Goal: Use online tool/utility: Utilize a website feature to perform a specific function

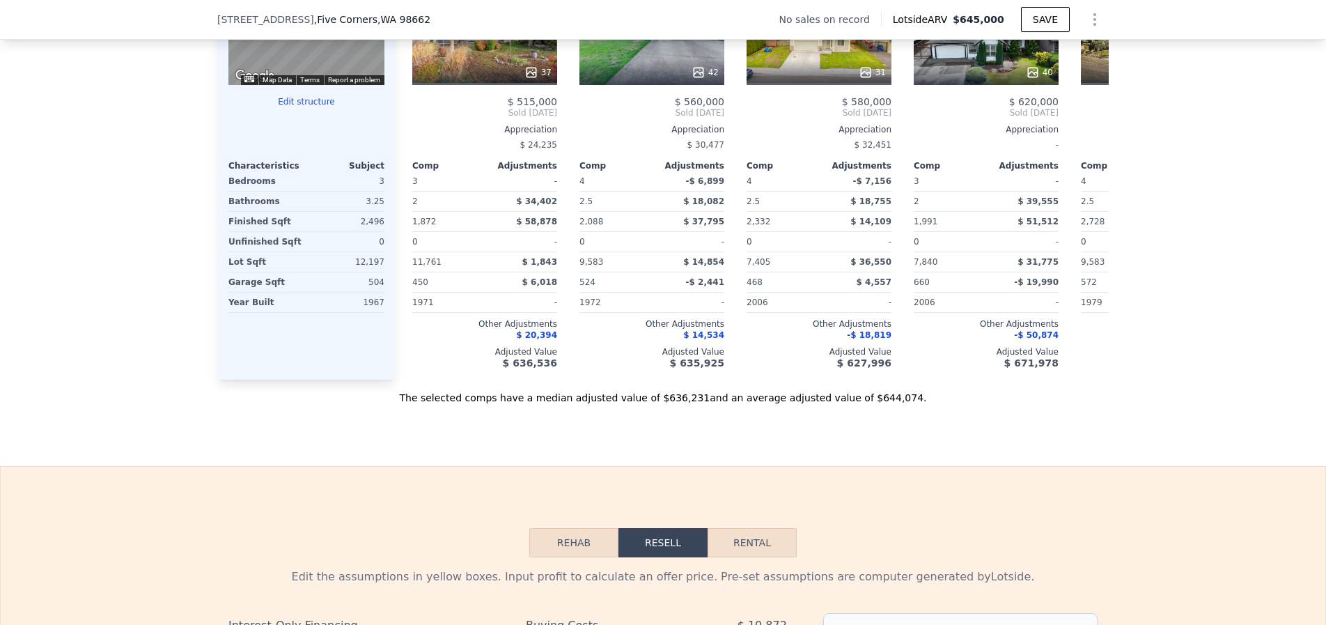
scroll to position [1526, 0]
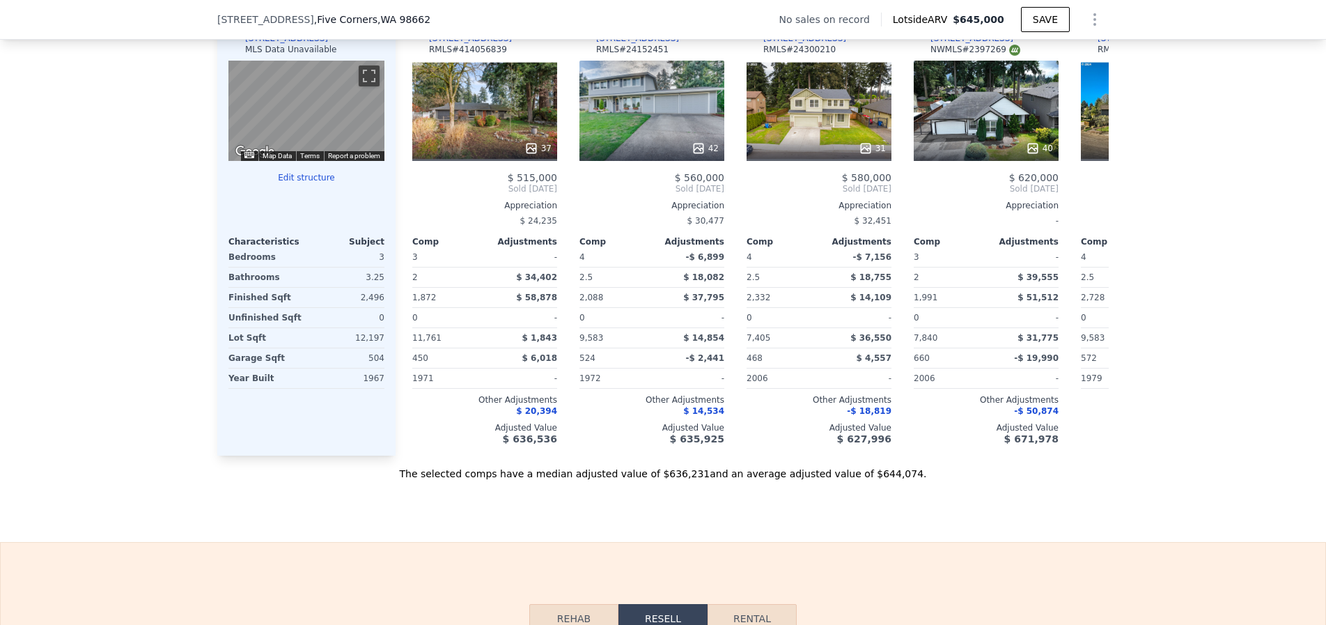
click at [318, 183] on button "Edit structure" at bounding box center [306, 177] width 156 height 11
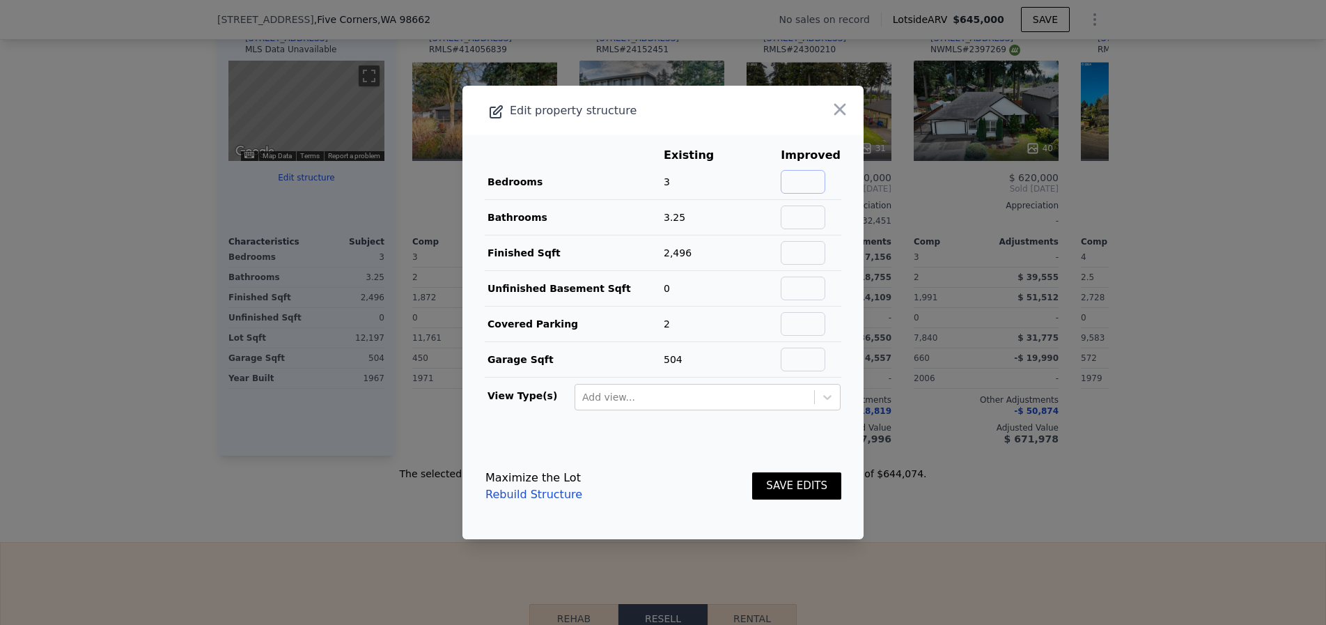
click at [802, 176] on input "text" at bounding box center [803, 182] width 45 height 24
type input "4"
click at [609, 196] on td "Bedrooms" at bounding box center [574, 182] width 178 height 36
click at [819, 256] on input "text" at bounding box center [803, 253] width 45 height 24
type input "3000"
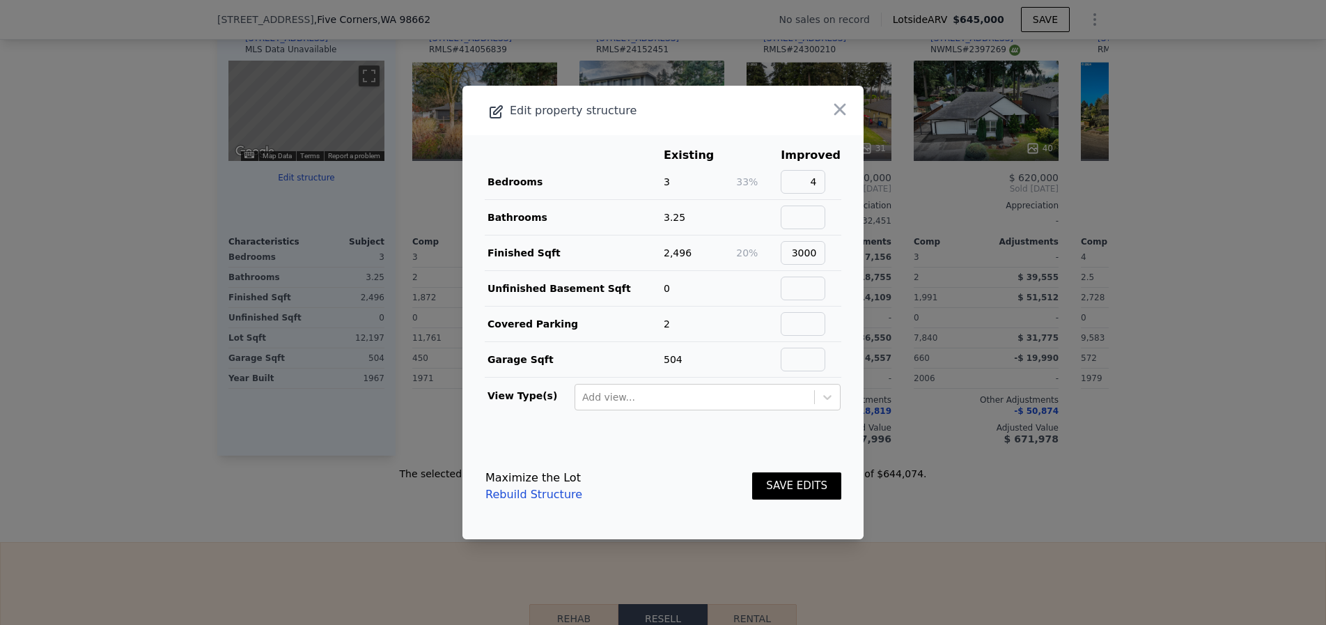
click at [689, 467] on div "Maximize the Lot Rebuild Structure SAVE EDITS" at bounding box center [664, 486] width 356 height 61
click at [816, 490] on button "SAVE EDITS" at bounding box center [796, 485] width 89 height 27
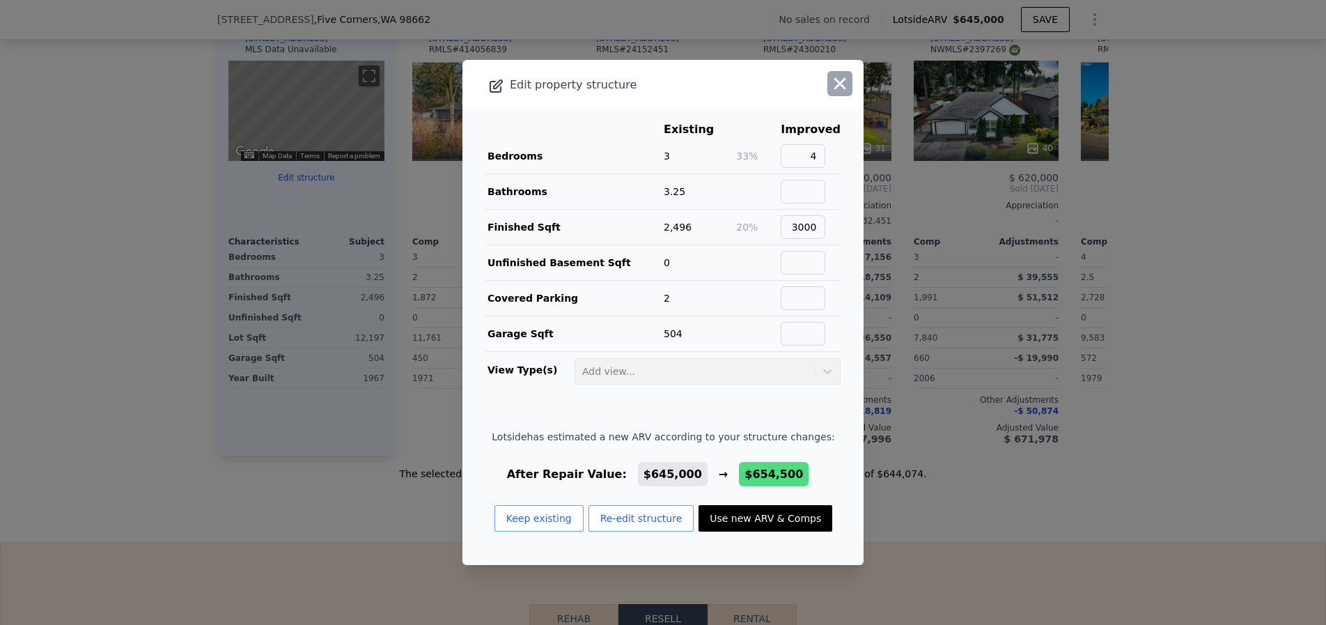
click at [837, 88] on icon "button" at bounding box center [840, 84] width 20 height 20
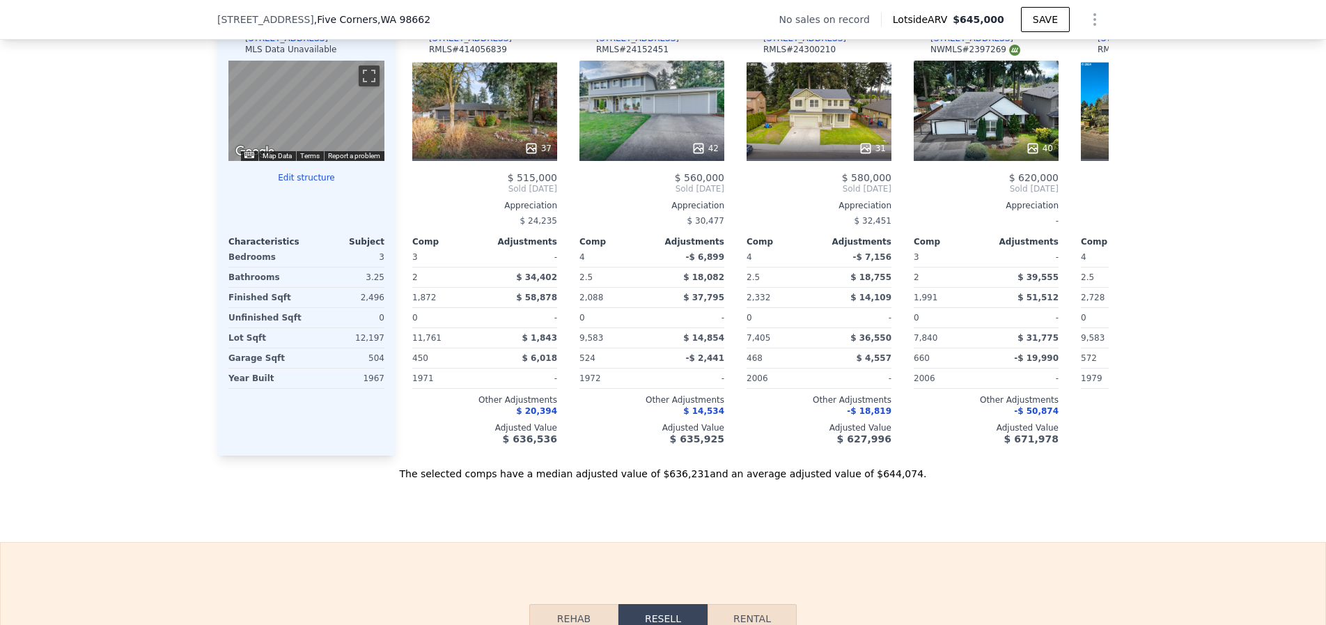
click at [303, 183] on button "Edit structure" at bounding box center [306, 177] width 156 height 11
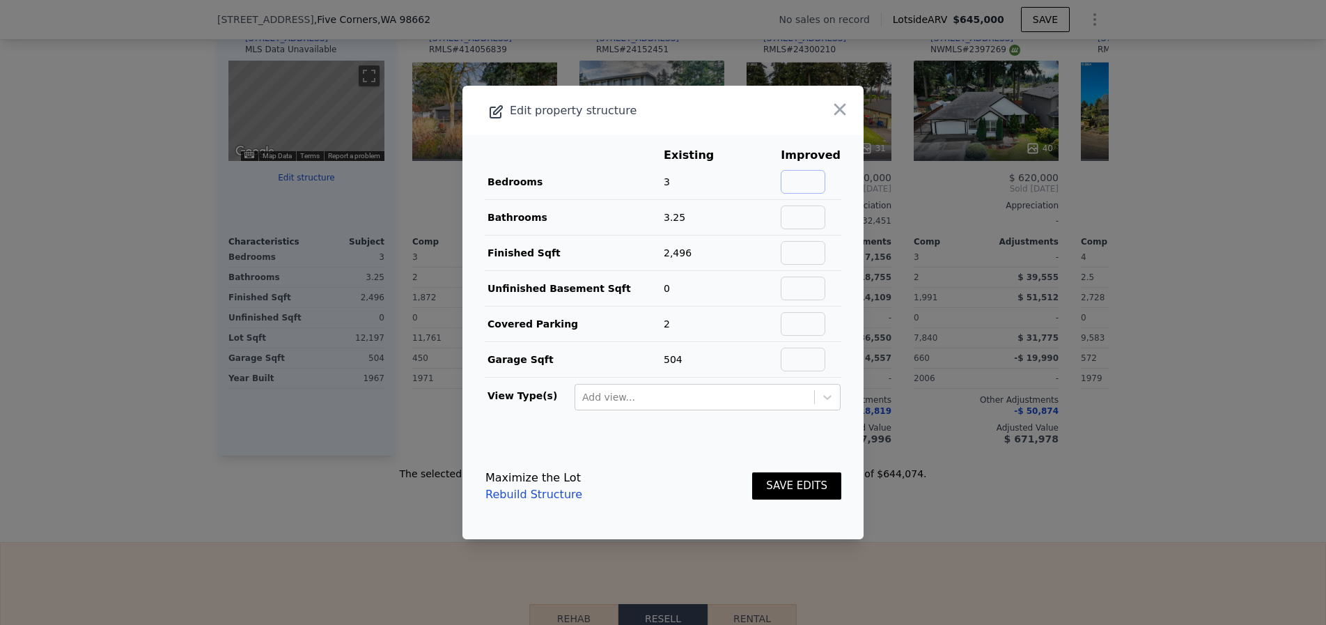
click at [793, 181] on input "text" at bounding box center [803, 182] width 45 height 24
type input "4"
click at [794, 215] on input "text" at bounding box center [803, 217] width 45 height 24
click at [831, 103] on icon "button" at bounding box center [840, 110] width 20 height 20
